Goal: Task Accomplishment & Management: Complete application form

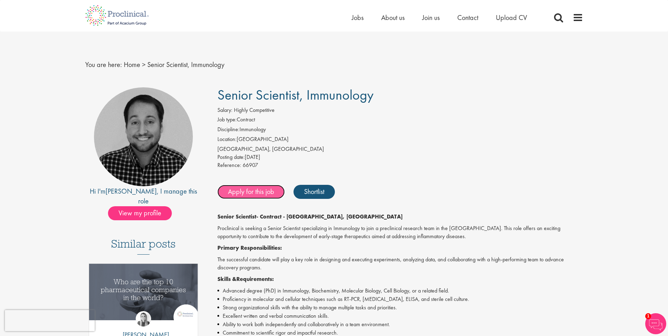
click at [265, 192] on link "Apply for this job" at bounding box center [250, 192] width 67 height 14
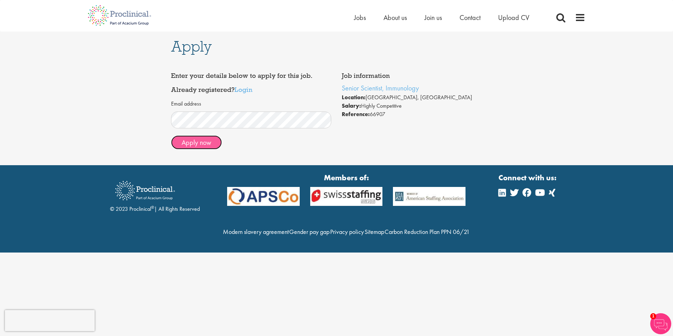
click at [210, 146] on button "Apply now" at bounding box center [196, 142] width 51 height 14
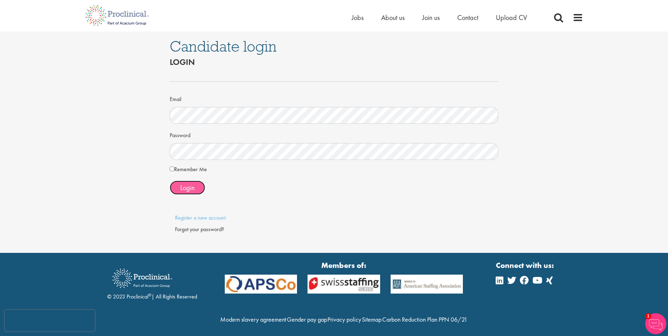
click at [198, 189] on button "Login" at bounding box center [187, 187] width 35 height 14
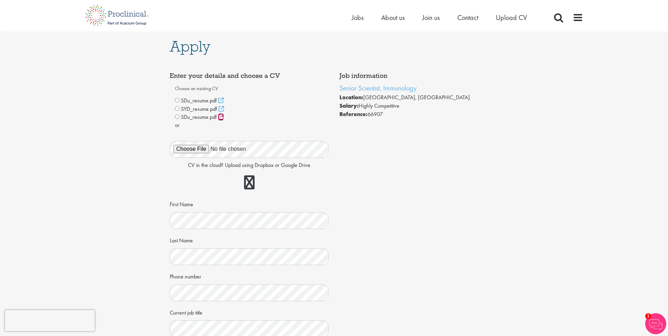
click at [221, 117] on icon at bounding box center [221, 117] width 6 height 6
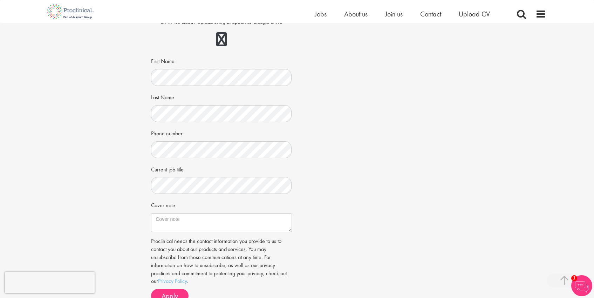
scroll to position [196, 0]
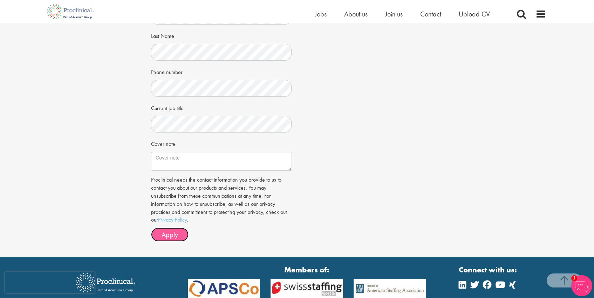
click at [170, 238] on span "Apply" at bounding box center [170, 234] width 16 height 9
